Goal: Task Accomplishment & Management: Use online tool/utility

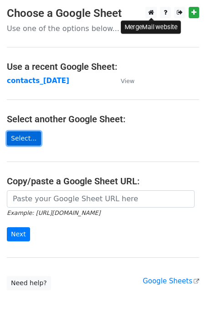
click at [27, 138] on link "Select..." at bounding box center [24, 138] width 34 height 14
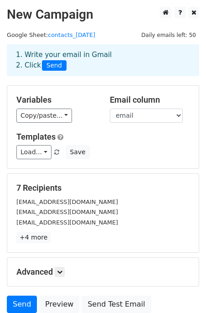
scroll to position [77, 0]
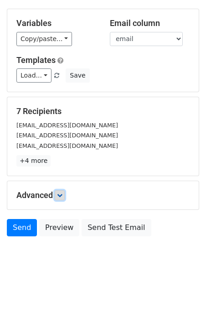
click at [59, 193] on icon at bounding box center [59, 194] width 5 height 5
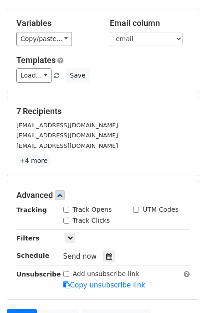
click at [66, 211] on input "Track Opens" at bounding box center [66, 209] width 6 height 6
checkbox input "true"
click at [66, 219] on input "Track Clicks" at bounding box center [66, 220] width 6 height 6
checkbox input "true"
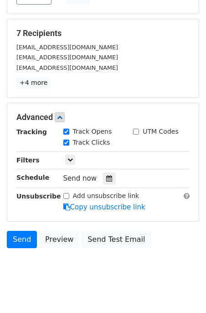
scroll to position [155, 0]
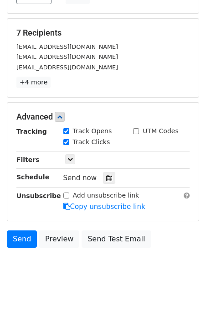
click at [65, 195] on input "Add unsubscribe link" at bounding box center [66, 195] width 6 height 6
checkbox input "true"
click at [104, 68] on div "[EMAIL_ADDRESS][DOMAIN_NAME]" at bounding box center [103, 67] width 187 height 10
